Goal: Information Seeking & Learning: Understand process/instructions

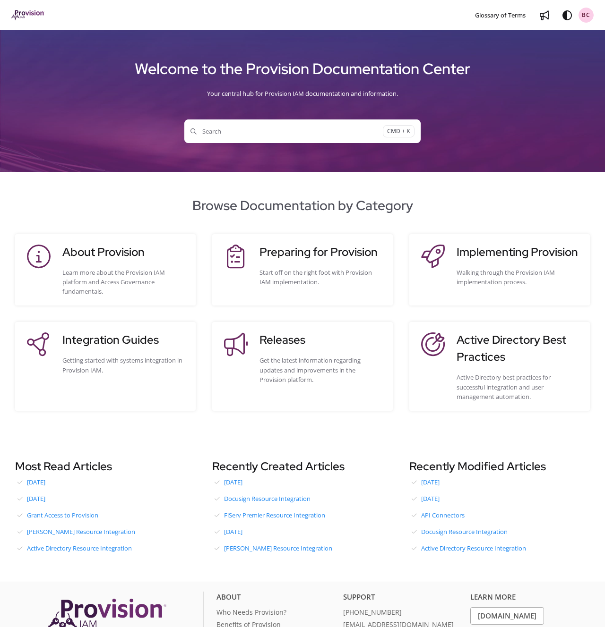
click at [278, 263] on div "Preparing for Provision Start off on the right foot with Provision IAM implemen…" at bounding box center [321, 270] width 124 height 52
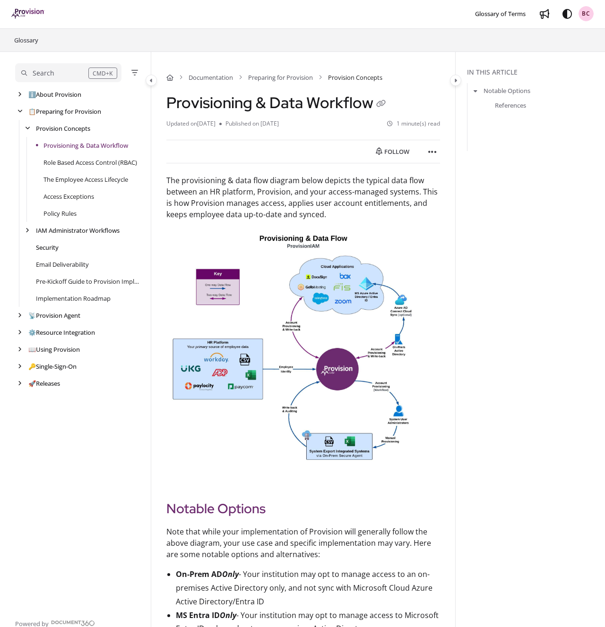
scroll to position [3, 0]
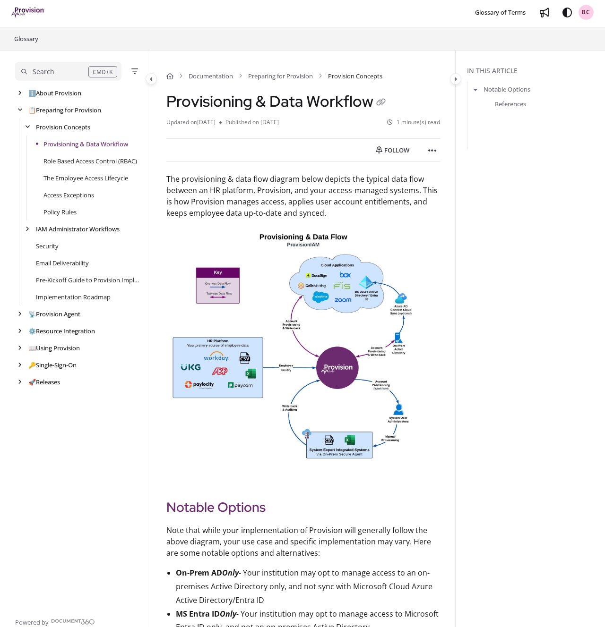
click at [62, 143] on link "Provisioning & Data Workflow" at bounding box center [85, 143] width 85 height 9
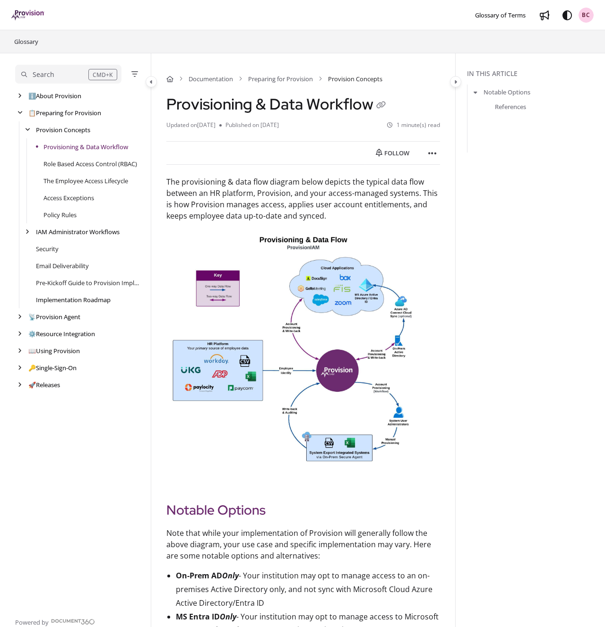
click at [67, 297] on link "Implementation Roadmap" at bounding box center [73, 299] width 75 height 9
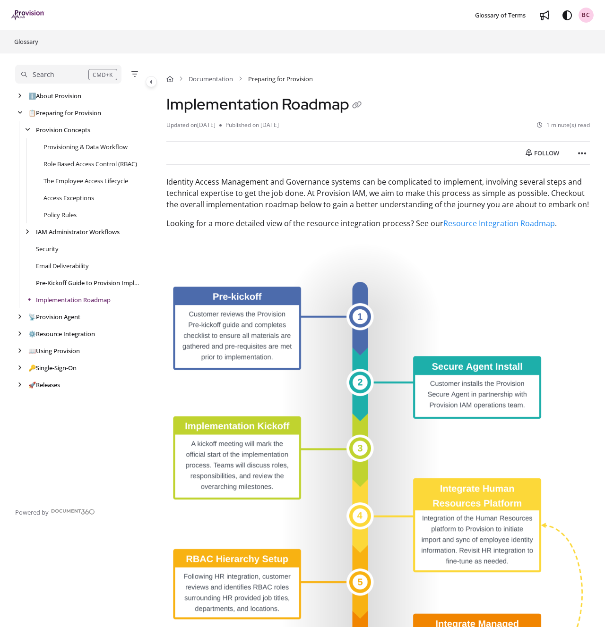
click at [90, 281] on link "Pre-Kickoff Guide to Provision Implementation" at bounding box center [88, 282] width 105 height 9
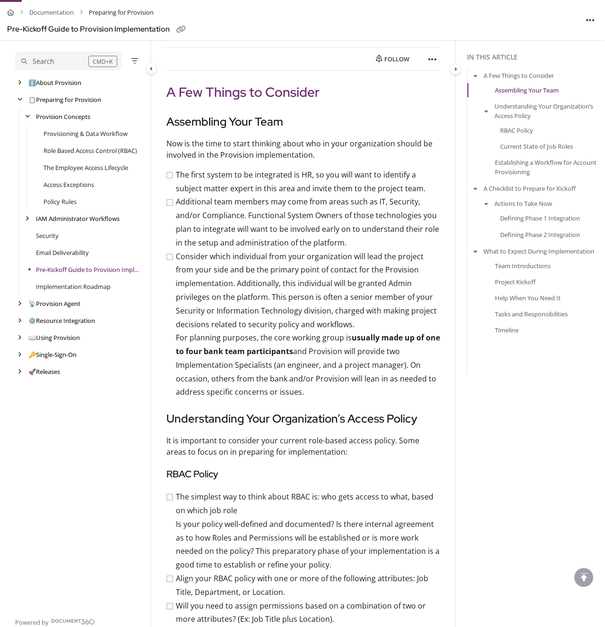
scroll to position [101, 0]
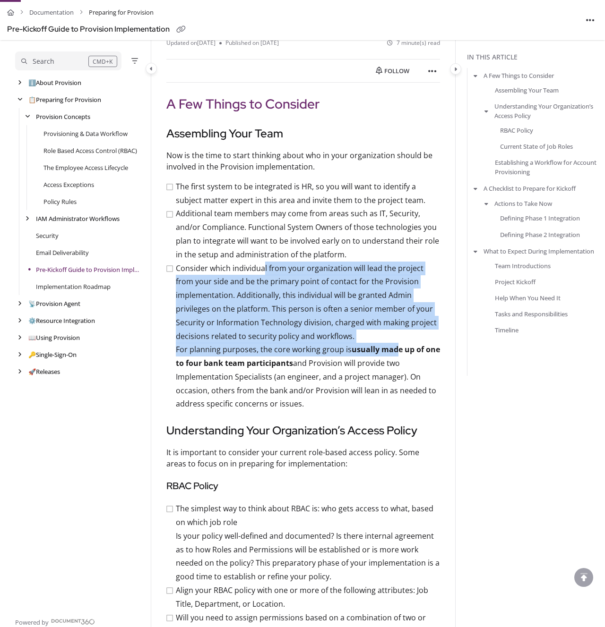
drag, startPoint x: 263, startPoint y: 267, endPoint x: 397, endPoint y: 347, distance: 155.9
click at [398, 348] on li "Consider which individual from your organization will lead the project from you…" at bounding box center [302, 337] width 274 height 150
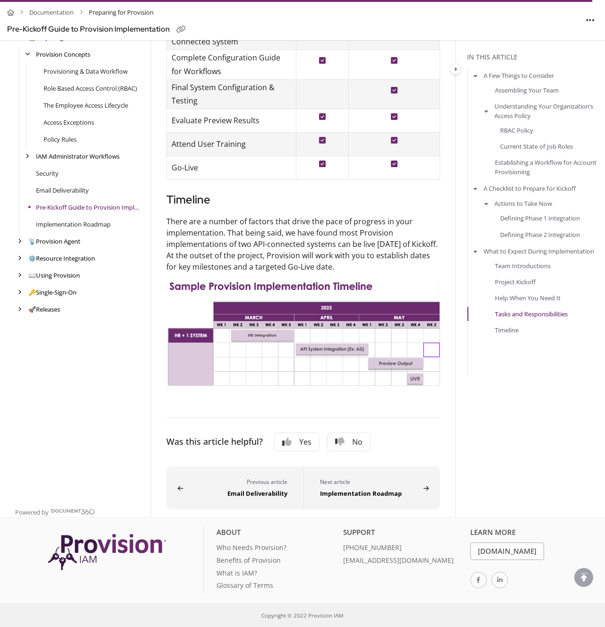
scroll to position [2896, 0]
